Goal: Task Accomplishment & Management: Manage account settings

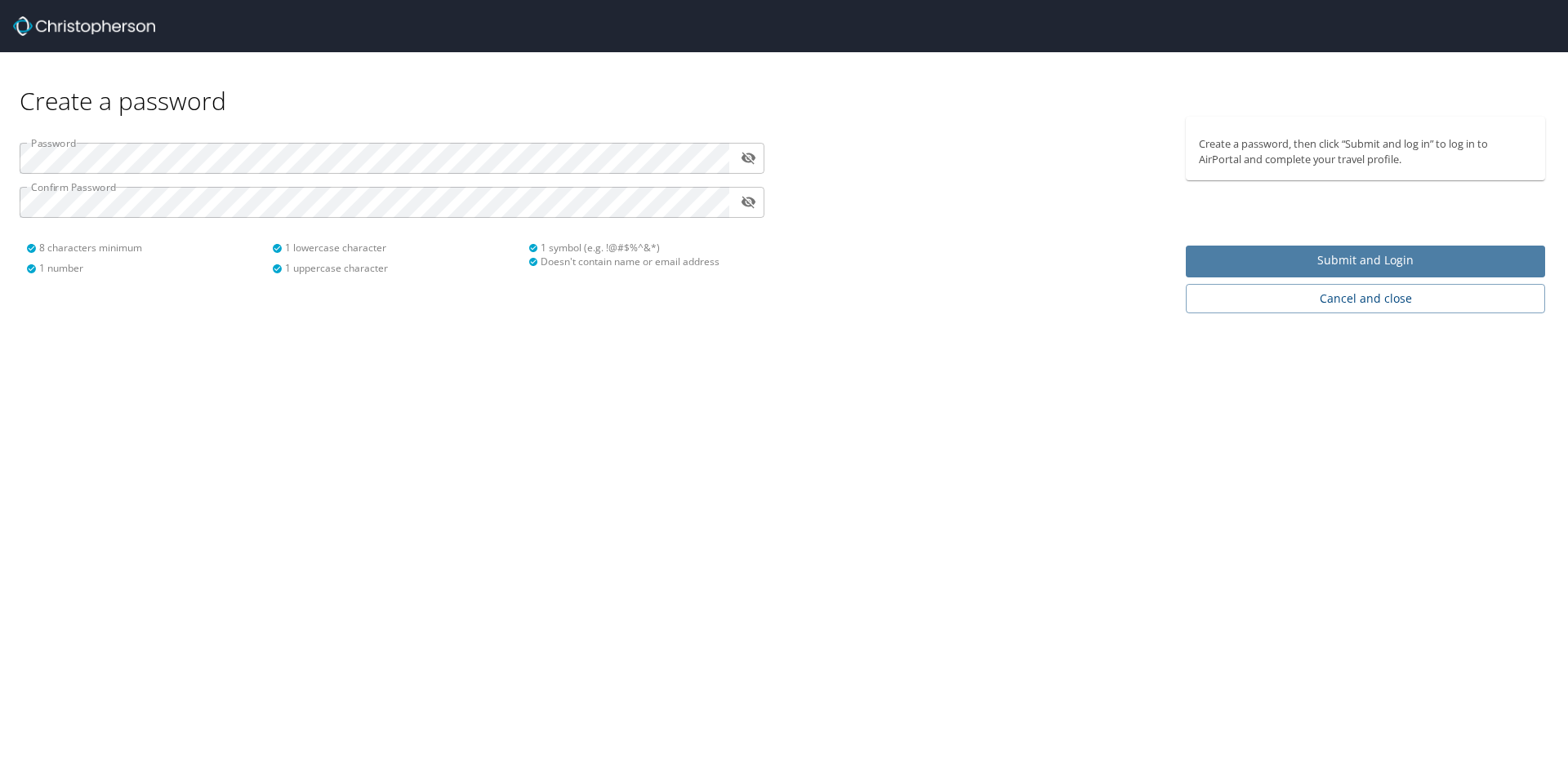
click at [1339, 258] on span "Submit and Login" at bounding box center [1365, 261] width 333 height 21
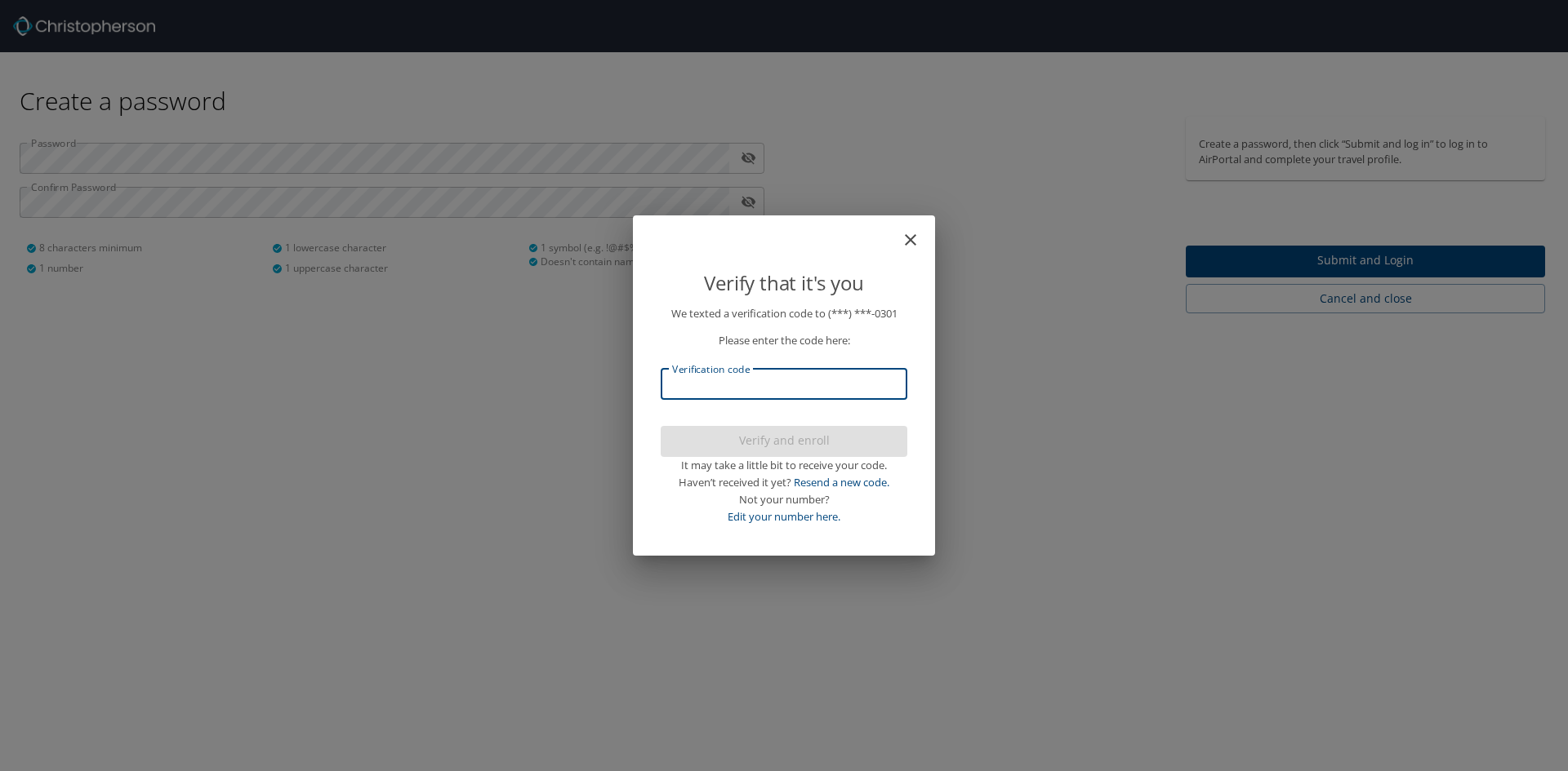
click at [703, 387] on input "Verification code" at bounding box center [784, 384] width 246 height 31
type input "904774"
click at [787, 436] on span "Verify and enroll" at bounding box center [784, 441] width 220 height 21
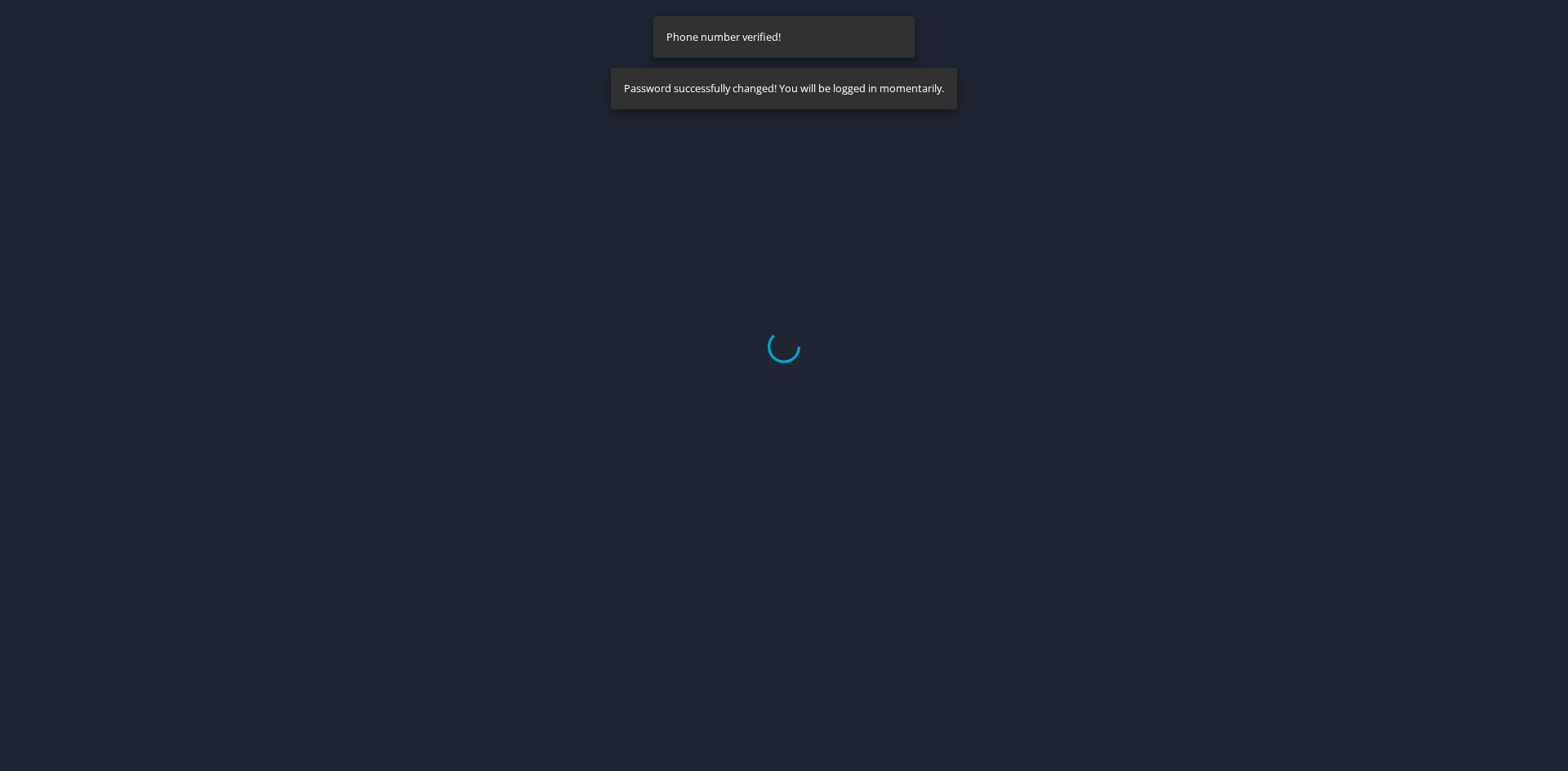
select select "US"
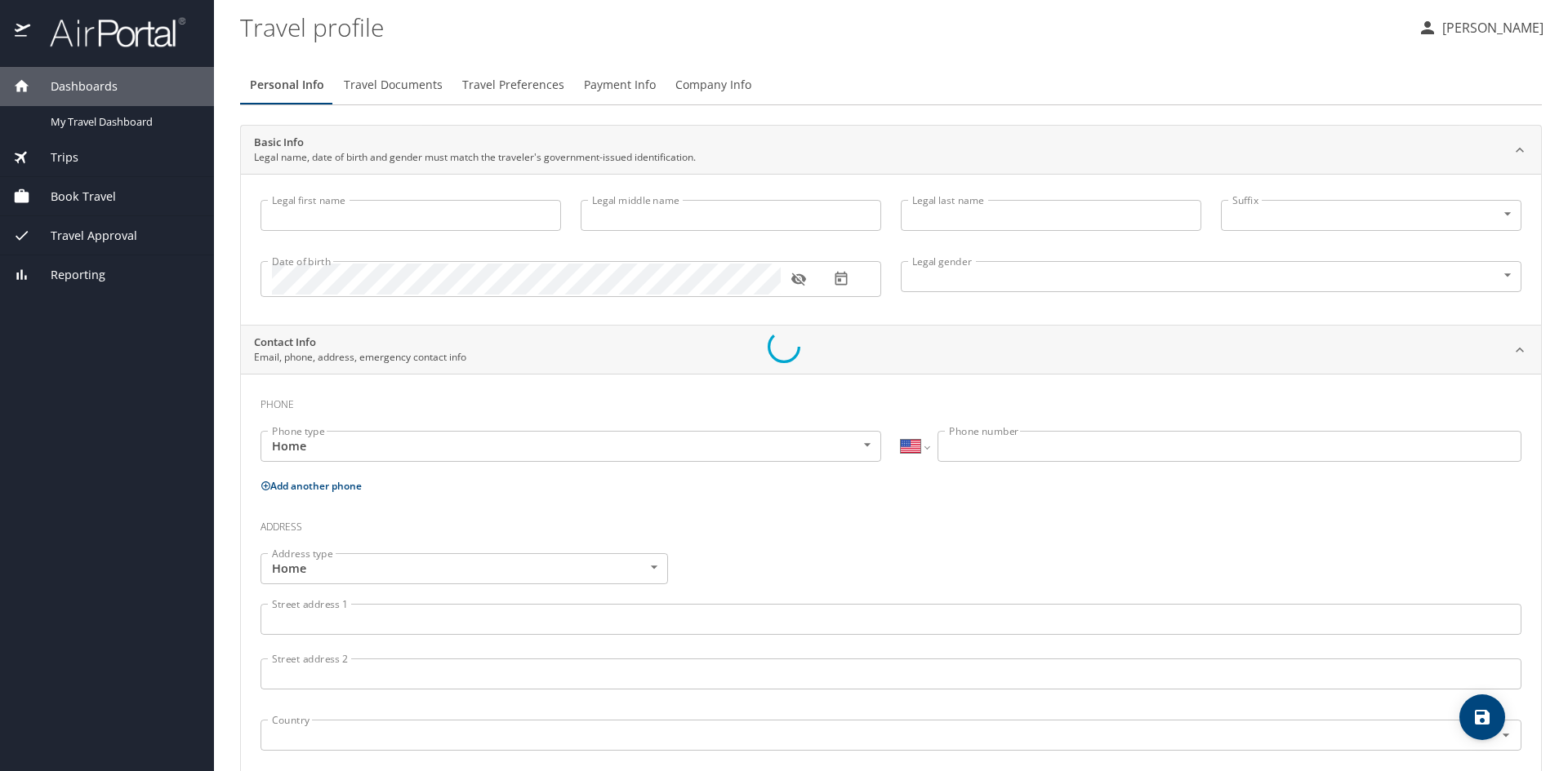
type input "James"
type input "Nestor"
type input "Male"
select select "US"
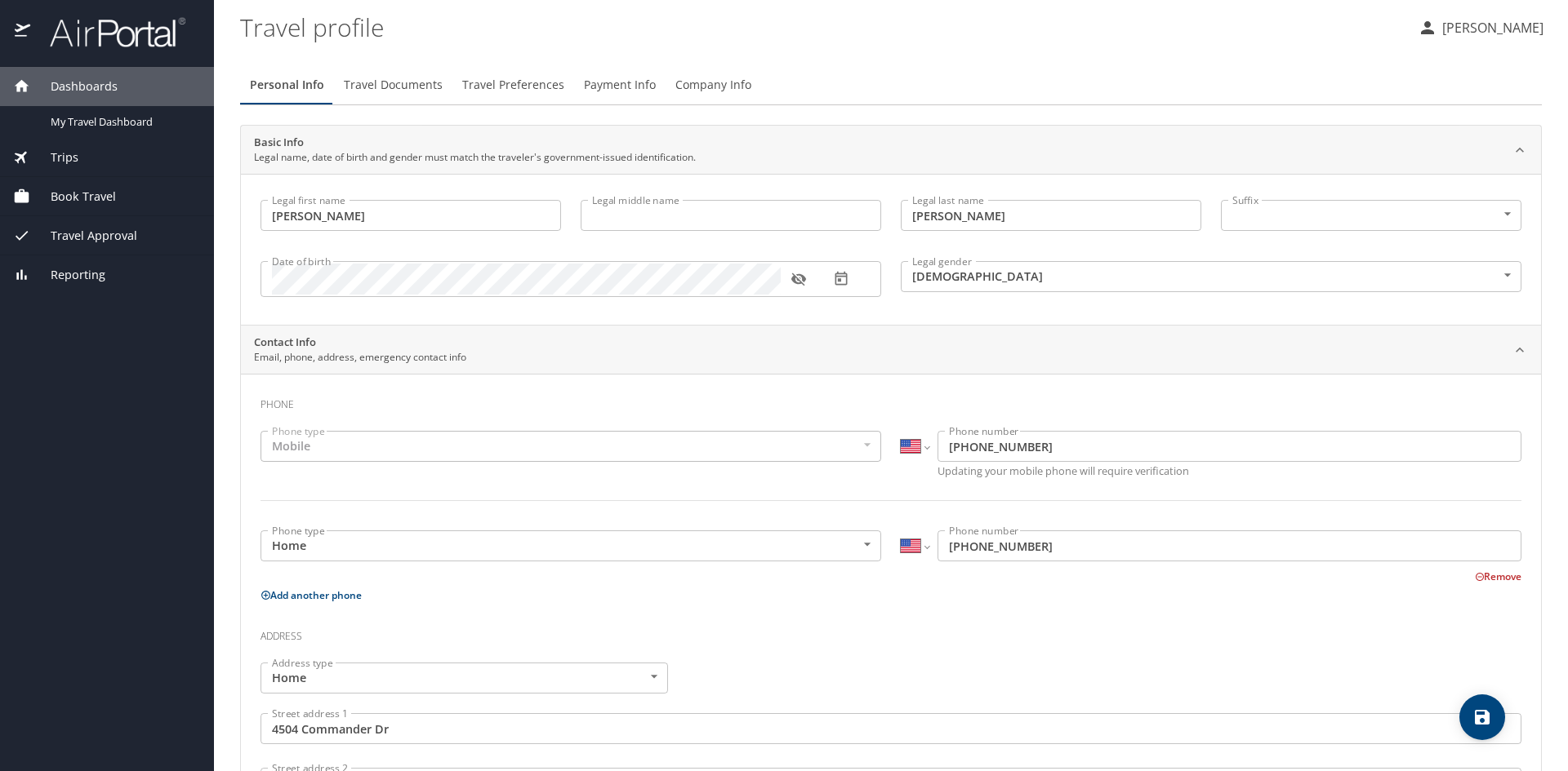
click at [388, 445] on div "Mobile" at bounding box center [570, 446] width 620 height 31
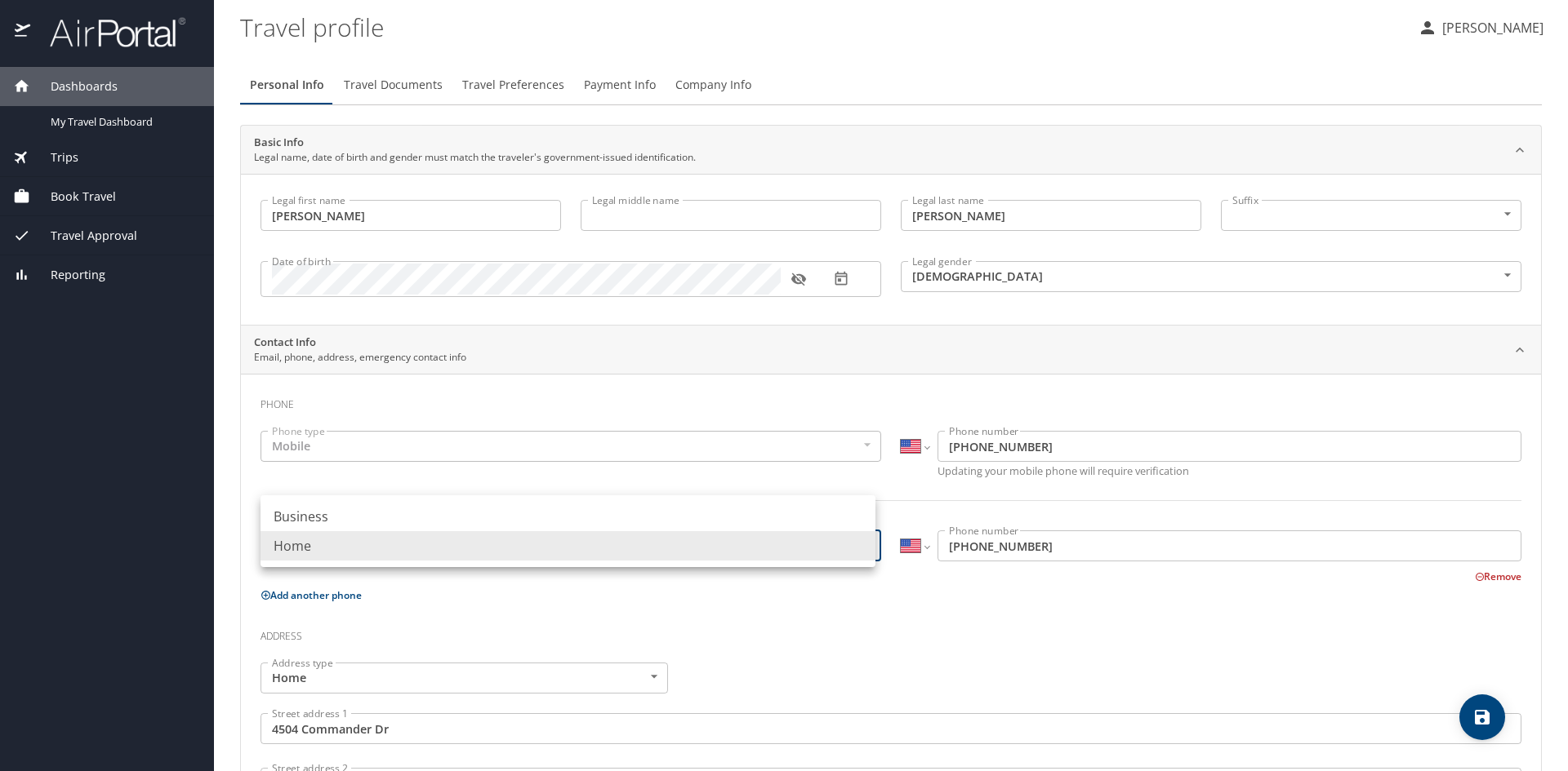
click at [867, 544] on body "Dashboards My Travel Dashboard Trips Current / Future Trips Past Trips Trips Mi…" at bounding box center [784, 385] width 1568 height 771
click at [724, 497] on ul "Business Home" at bounding box center [567, 530] width 615 height 72
click at [724, 514] on li "Business" at bounding box center [567, 516] width 615 height 30
type input "Business"
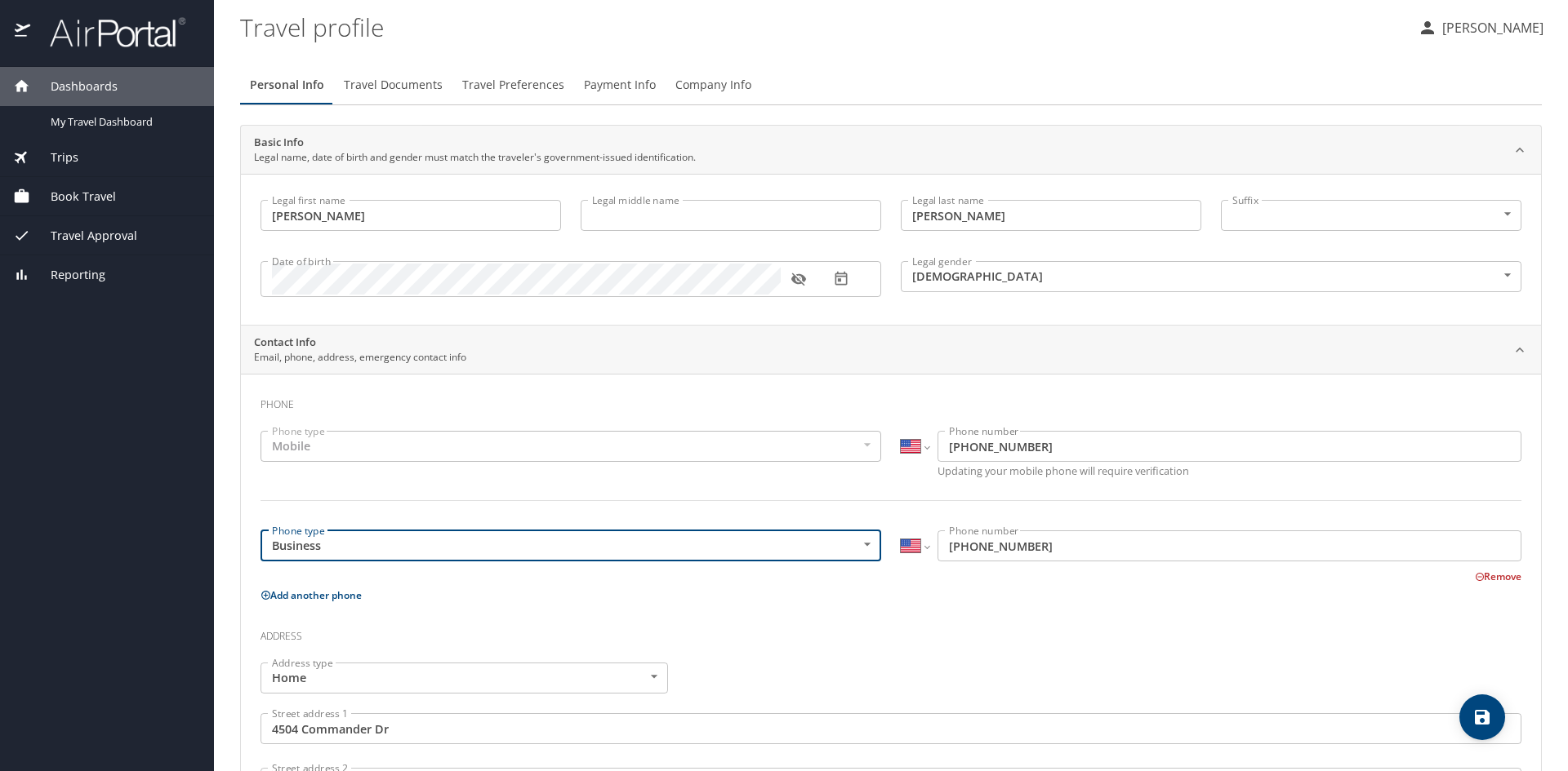
click at [929, 600] on p "Add another phone" at bounding box center [890, 596] width 1260 height 21
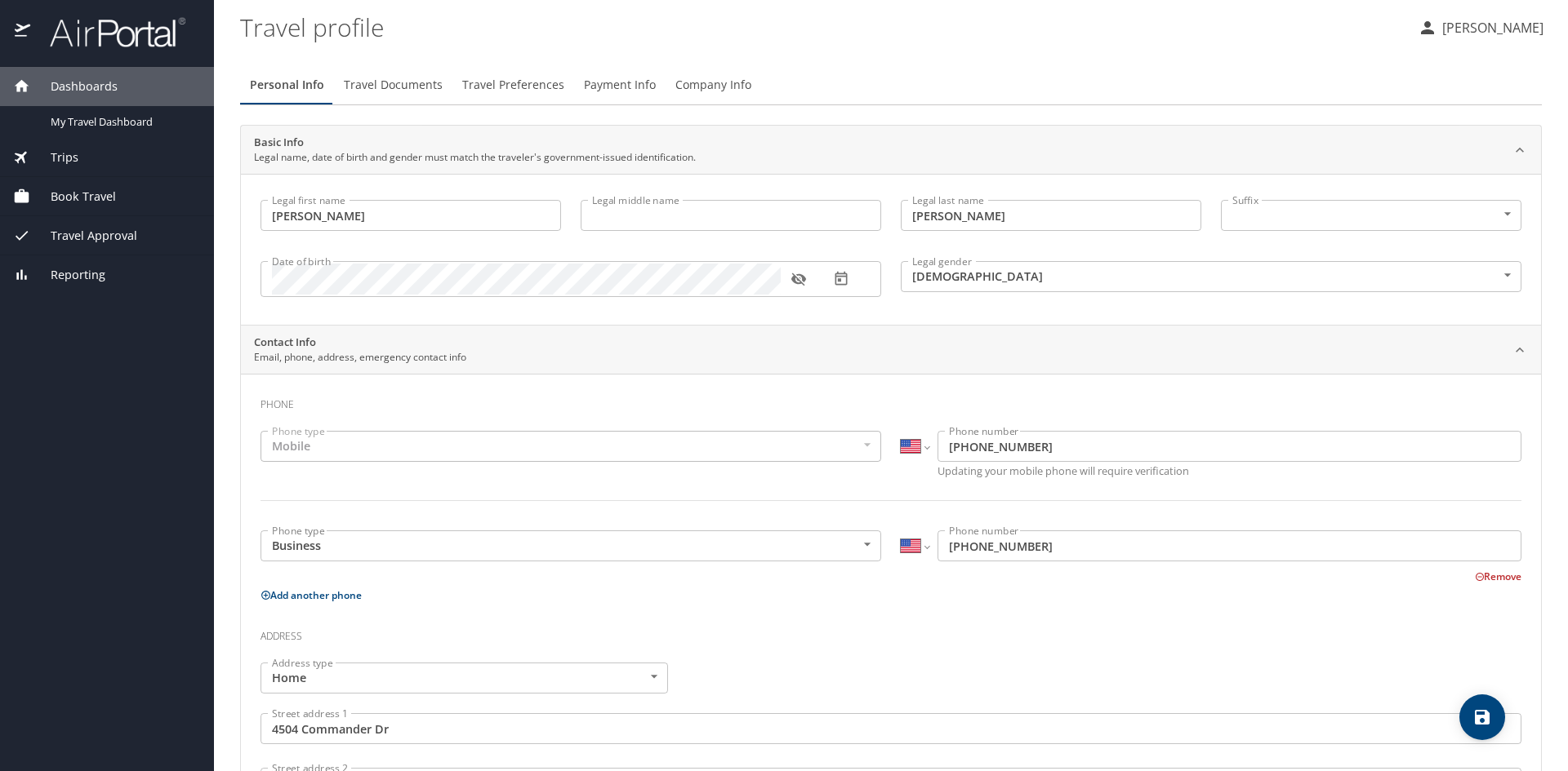
click at [1475, 579] on button "Remove" at bounding box center [1498, 576] width 47 height 14
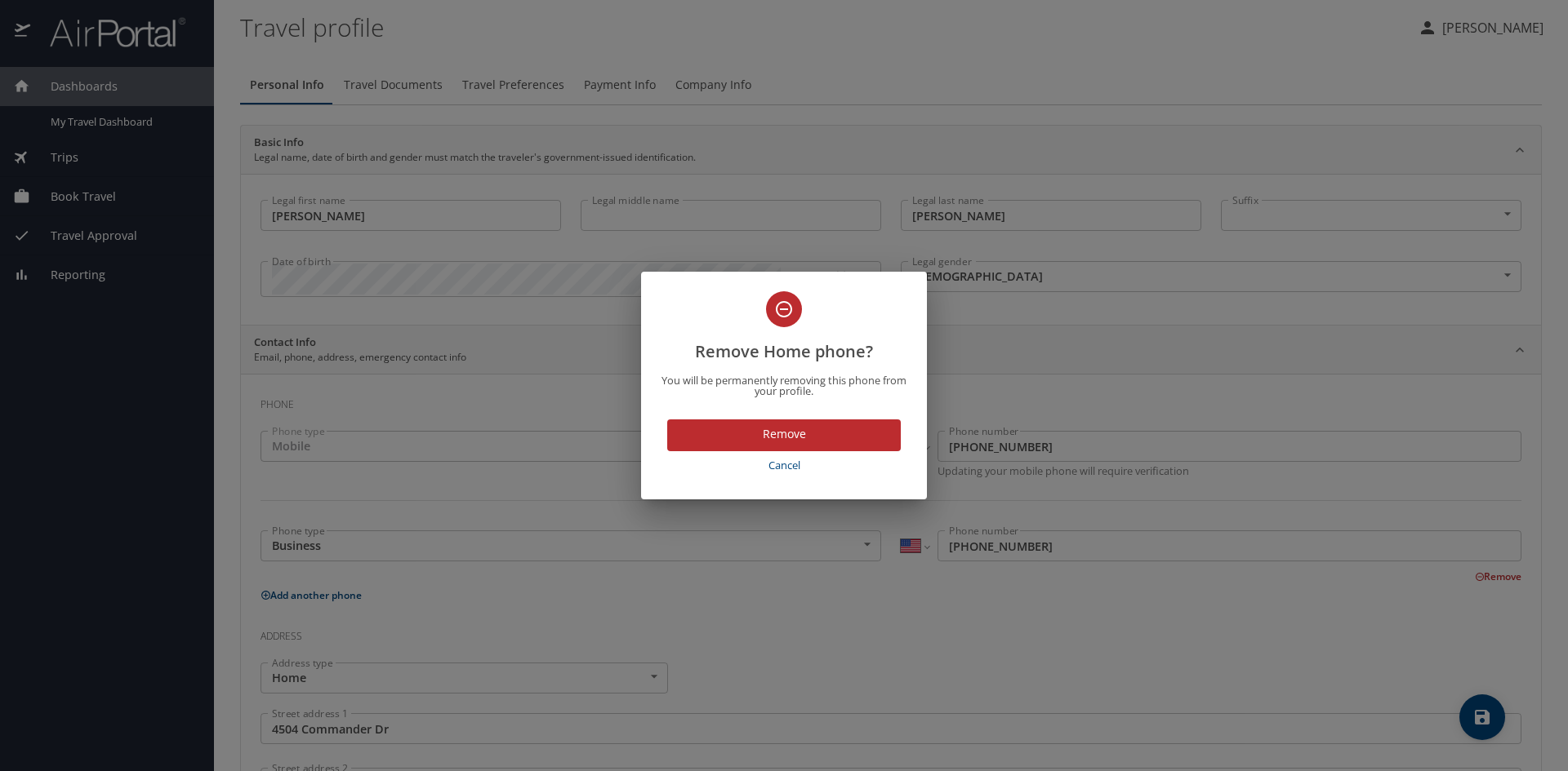
click at [776, 432] on span "Remove" at bounding box center [784, 434] width 207 height 21
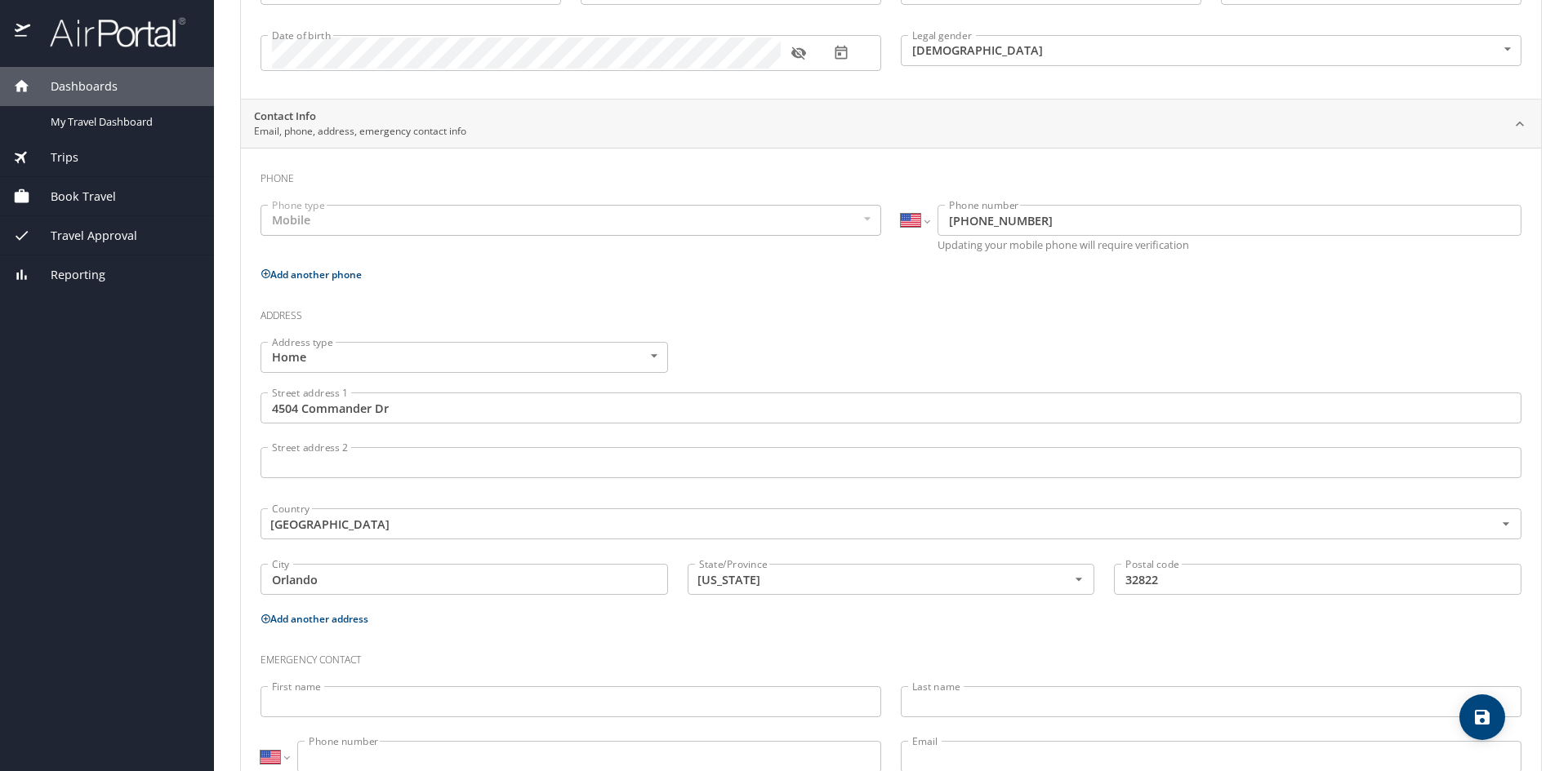
scroll to position [245, 0]
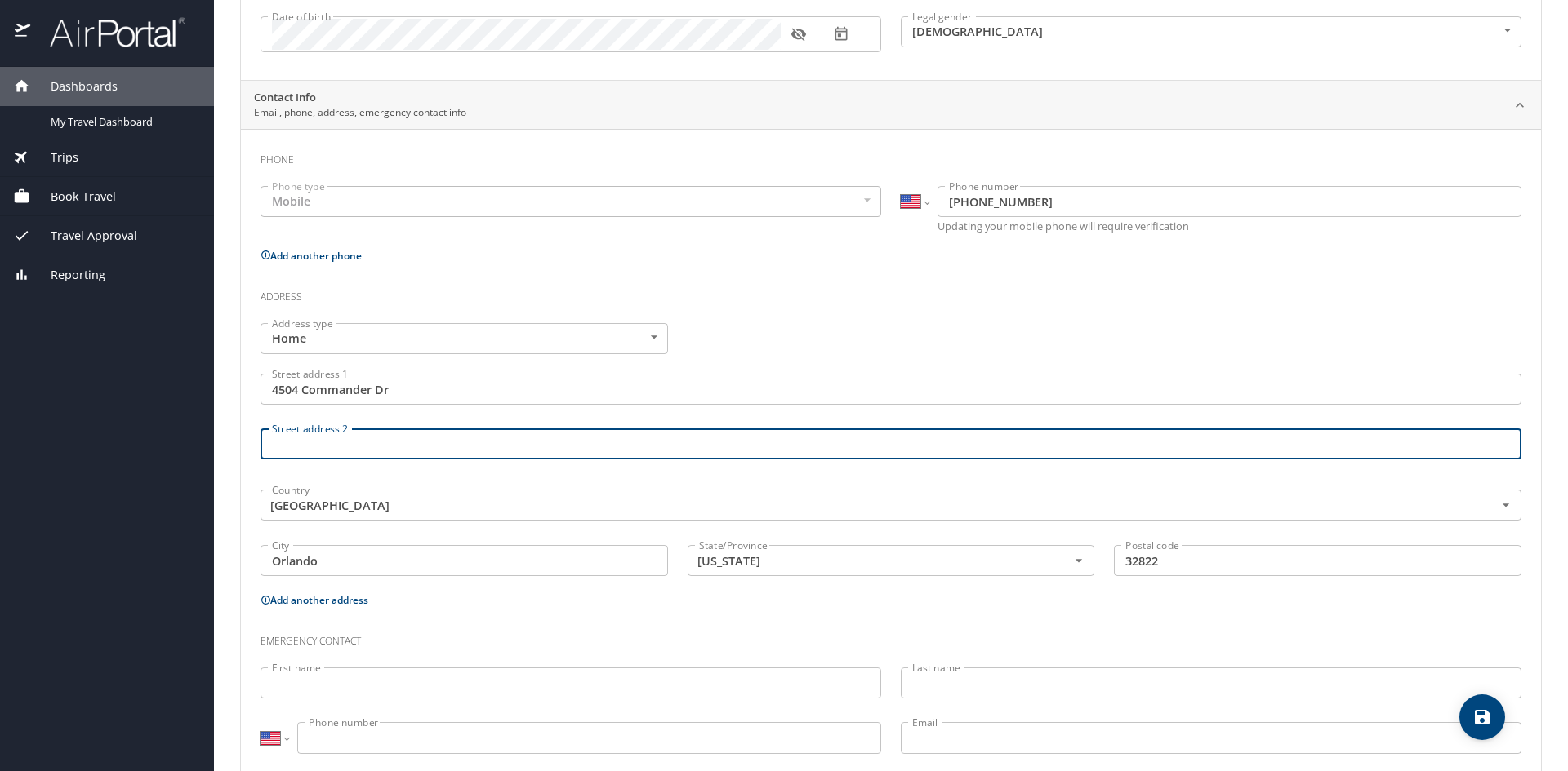
click at [329, 449] on input "Street address 2" at bounding box center [890, 444] width 1260 height 31
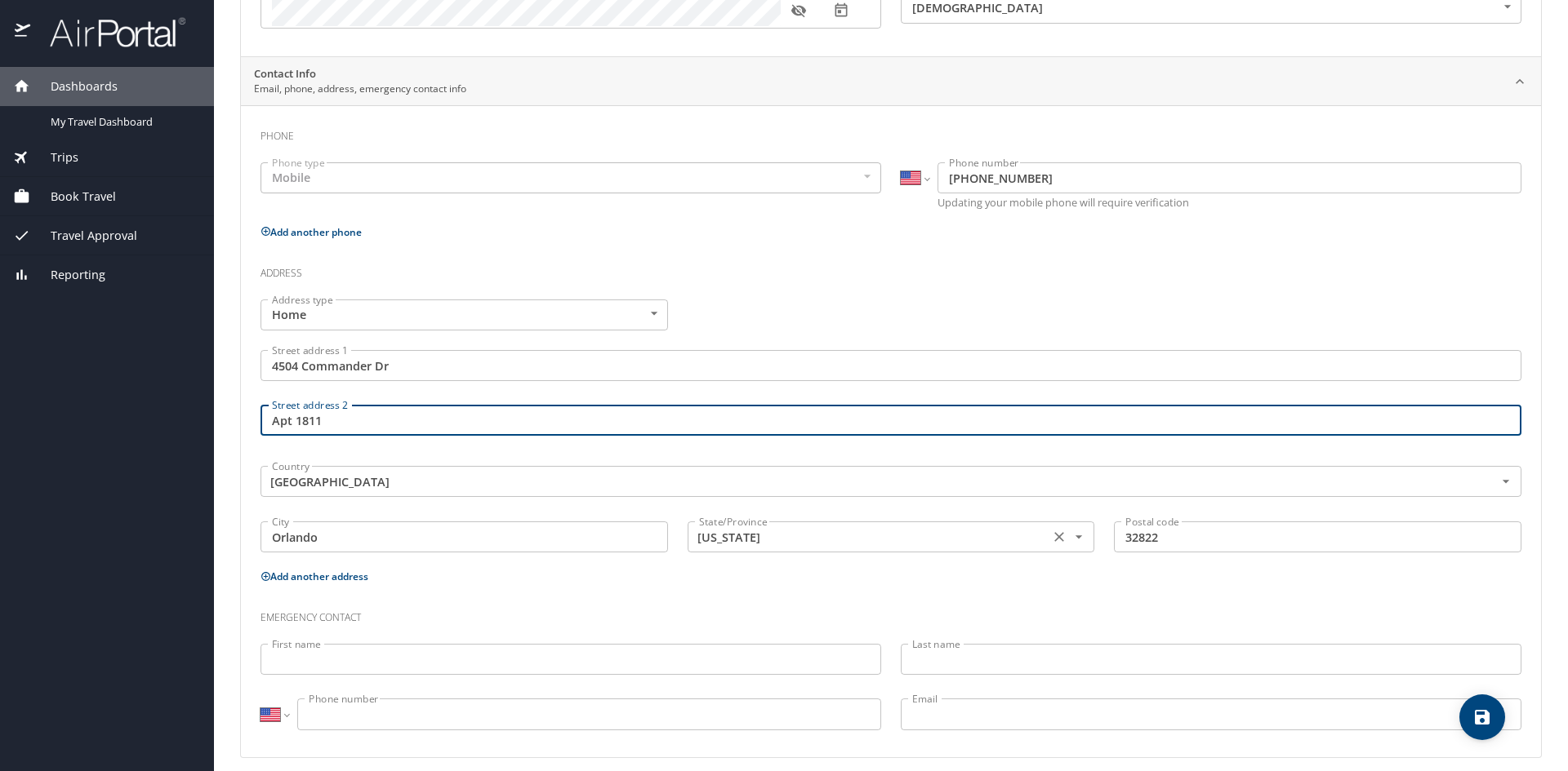
scroll to position [282, 0]
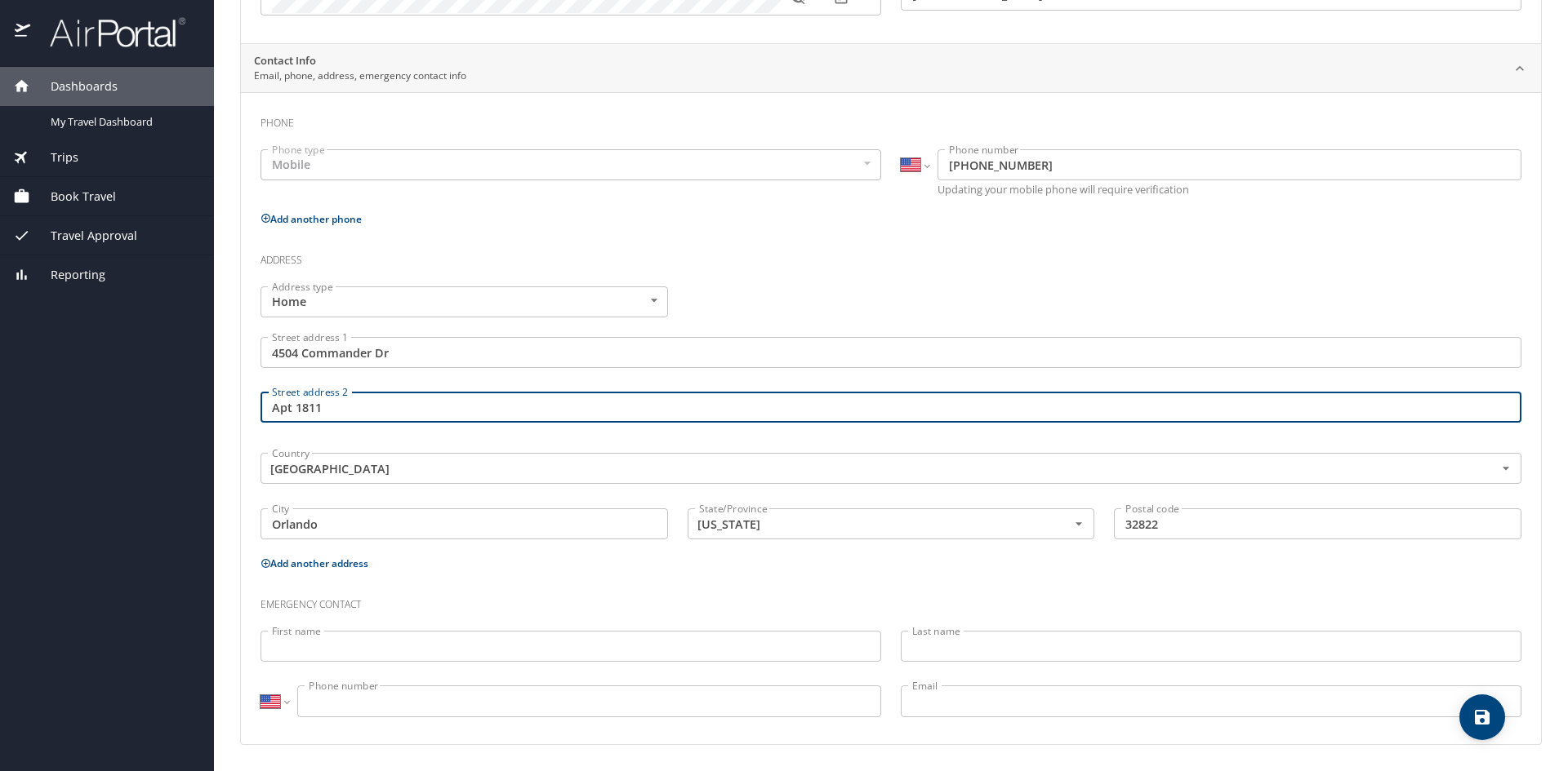
type input "Apt 1811"
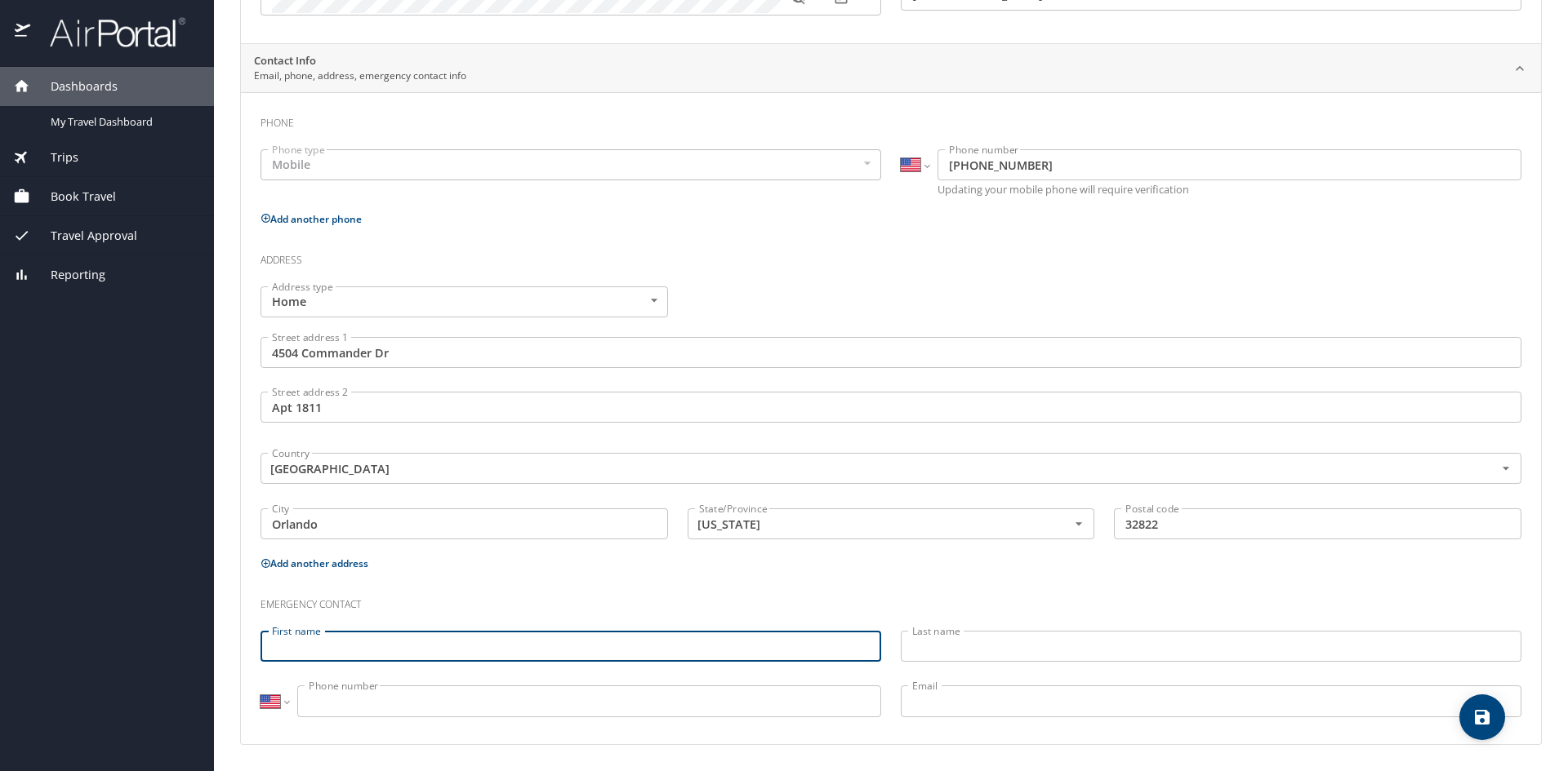
click at [396, 651] on input "First name" at bounding box center [570, 646] width 620 height 31
type input "Jerome"
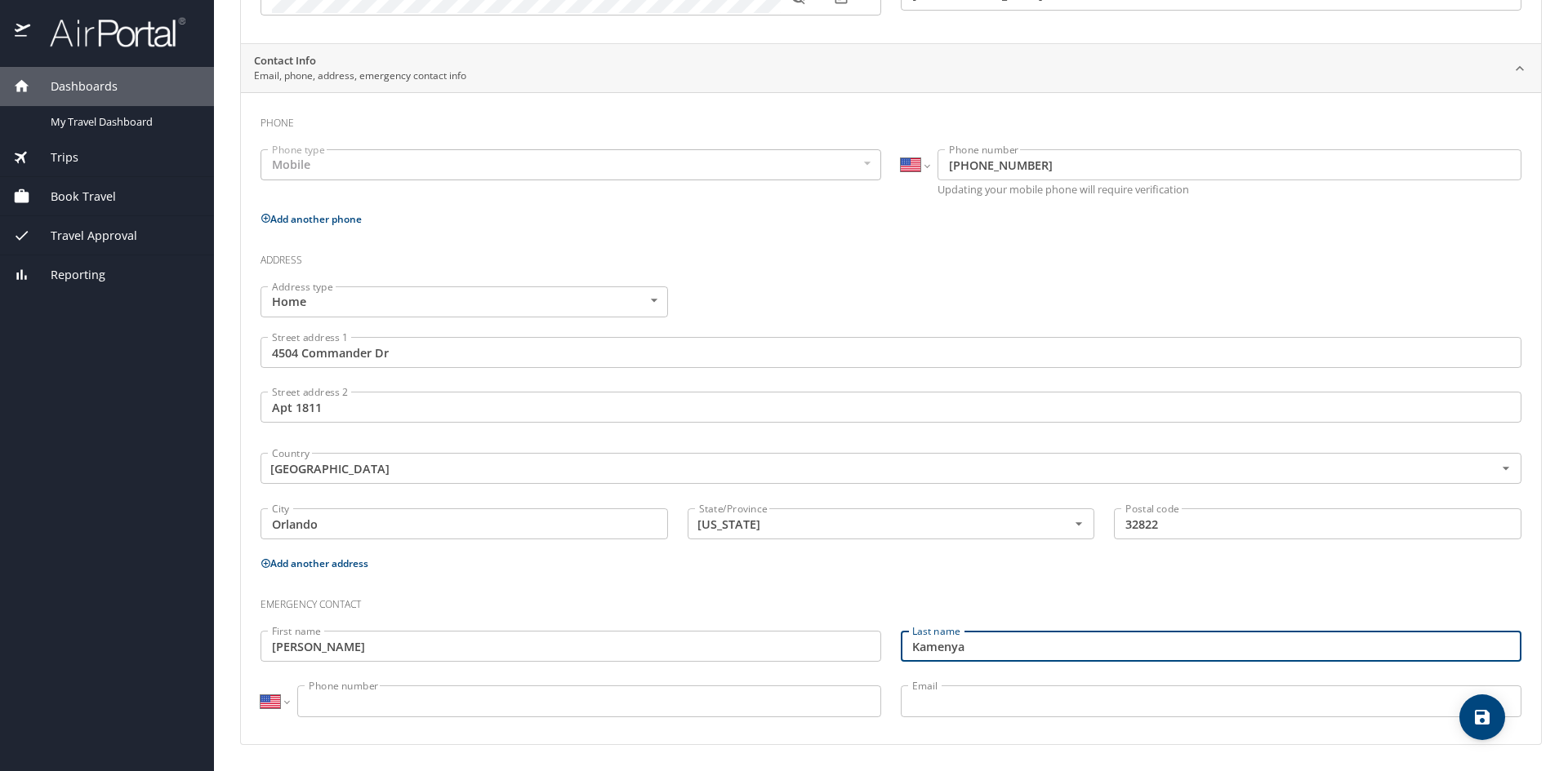
type input "Kamenya"
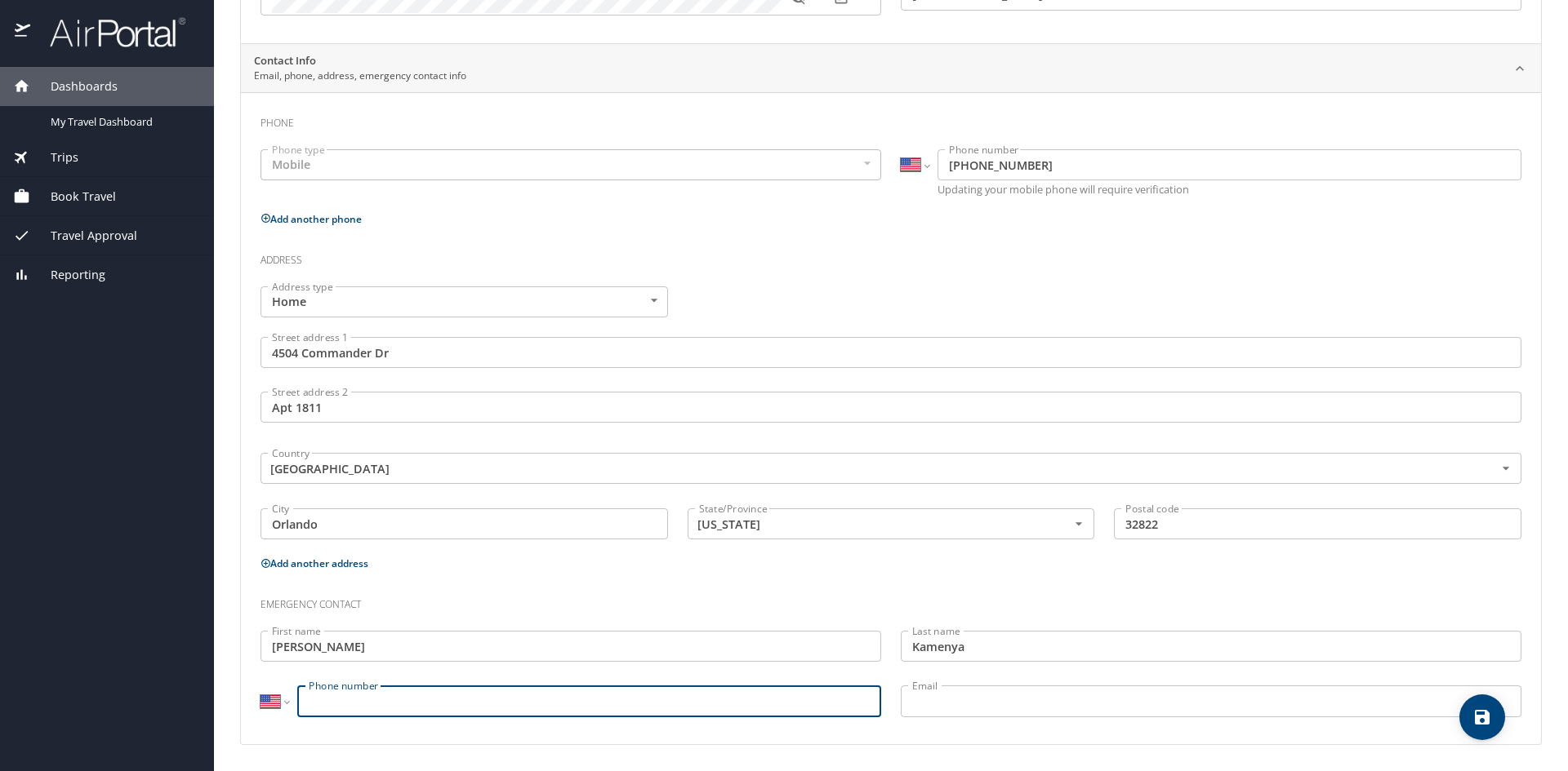
click at [409, 695] on input "Phone number" at bounding box center [590, 700] width 584 height 31
click at [313, 701] on input "Phone number" at bounding box center [590, 700] width 584 height 31
type input "7"
type input "(603) 721-1349"
click at [94, 119] on span "My Travel Dashboard" at bounding box center [122, 122] width 144 height 16
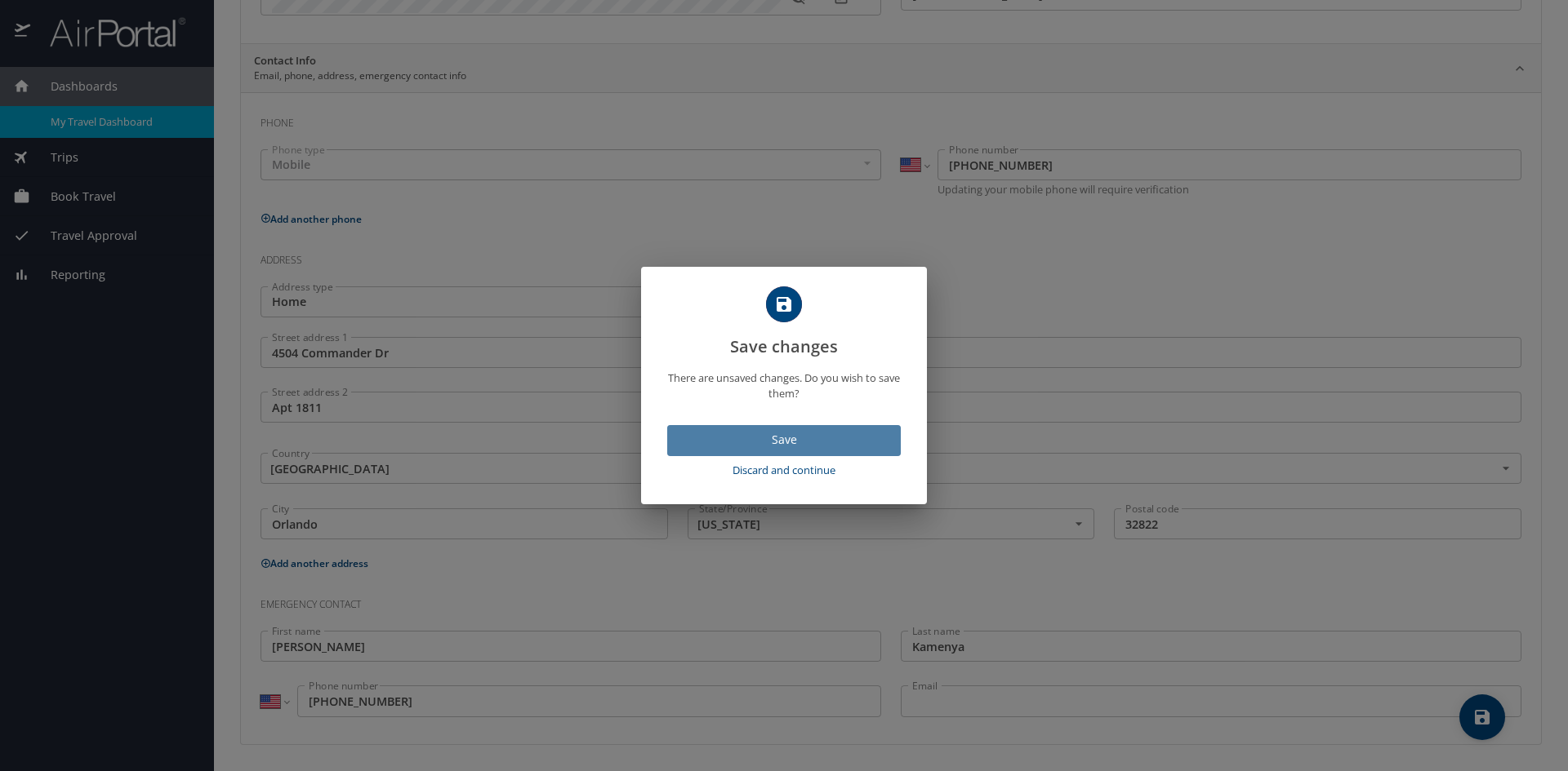
click at [800, 437] on span "Save" at bounding box center [784, 440] width 207 height 21
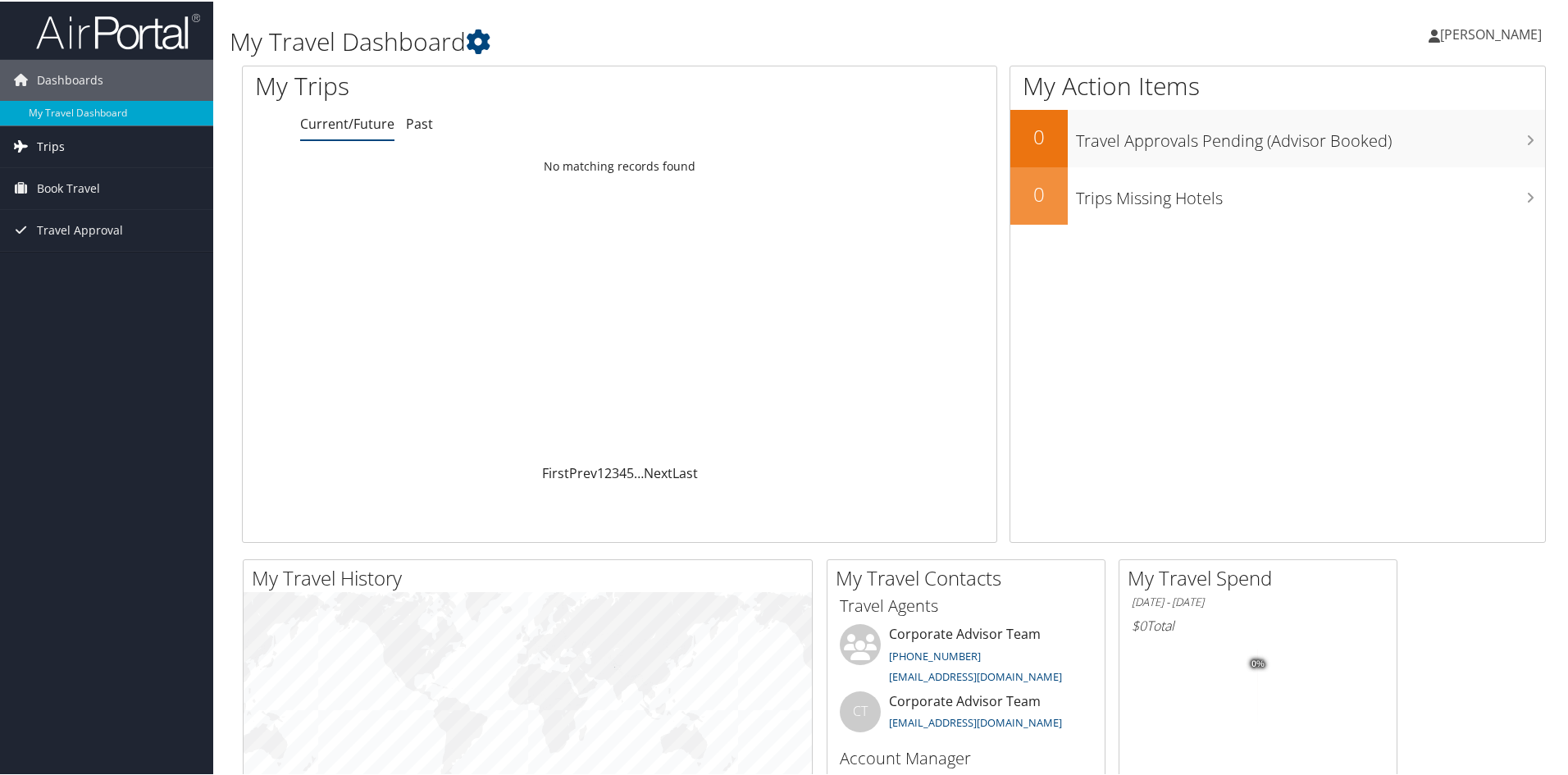
click at [53, 128] on span "Trips" at bounding box center [51, 145] width 28 height 41
click at [53, 142] on span "Trips" at bounding box center [51, 145] width 28 height 41
click at [60, 191] on span "Book Travel" at bounding box center [67, 187] width 63 height 41
click at [71, 307] on span "Travel Approval" at bounding box center [80, 303] width 86 height 41
click at [59, 29] on img at bounding box center [118, 29] width 164 height 38
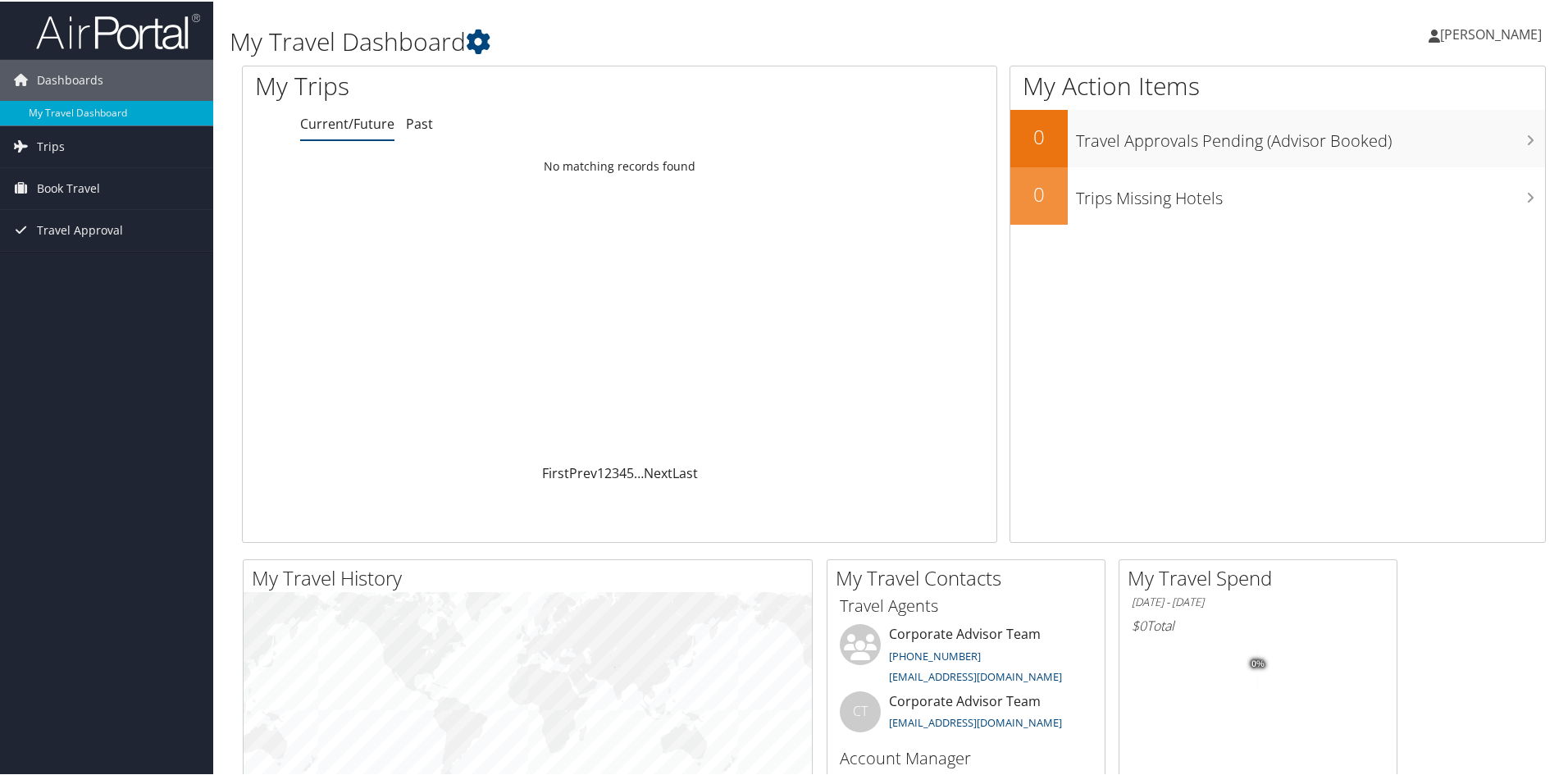
click at [1483, 34] on span "[PERSON_NAME]" at bounding box center [1490, 32] width 102 height 18
click at [1380, 273] on link "Sign Out" at bounding box center [1446, 267] width 183 height 28
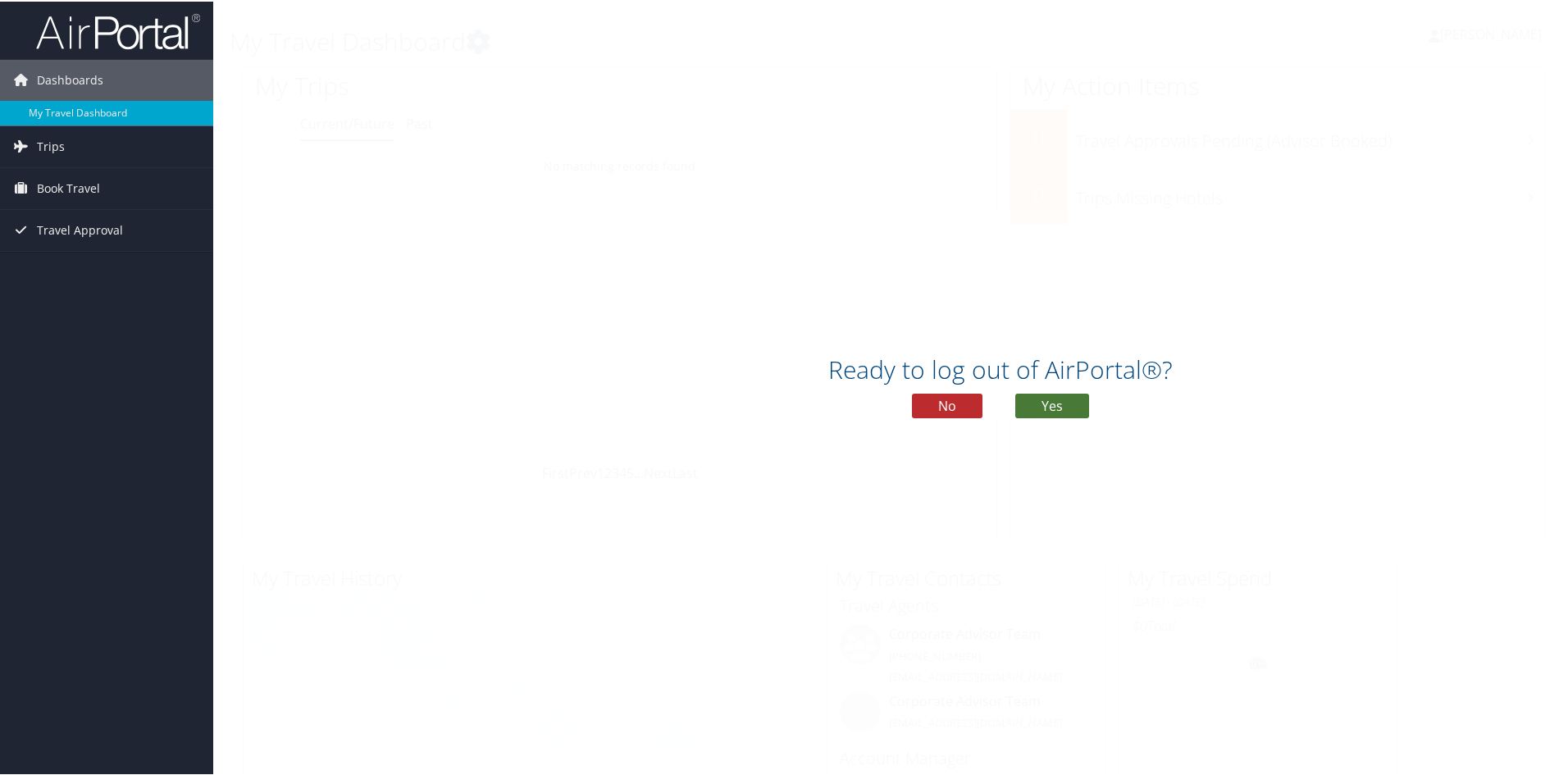
click at [1062, 398] on button "Yes" at bounding box center [1052, 404] width 74 height 24
